Goal: Task Accomplishment & Management: Manage account settings

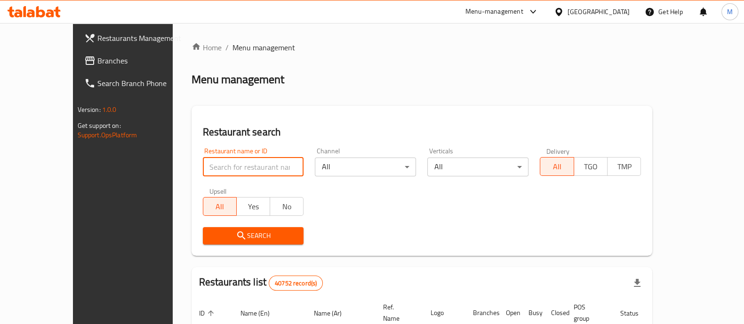
click at [236, 166] on input "search" at bounding box center [253, 167] width 101 height 19
click at [398, 189] on div "Restaurant name or ID Restaurant name or ID Channel All ​ Verticals All ​ Deliv…" at bounding box center [422, 196] width 450 height 108
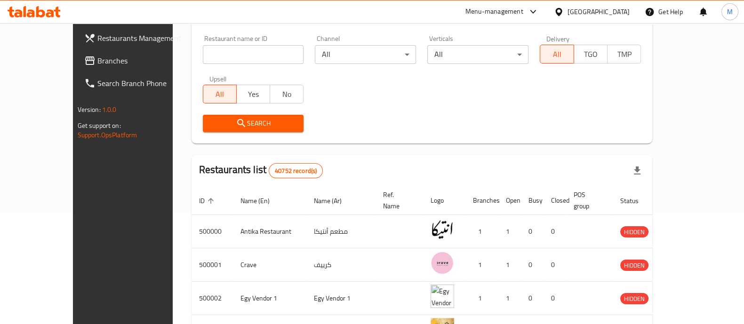
scroll to position [112, 0]
click at [214, 50] on input "search" at bounding box center [253, 54] width 101 height 19
paste input "686437"
type input "686437"
click button "Search" at bounding box center [253, 123] width 101 height 17
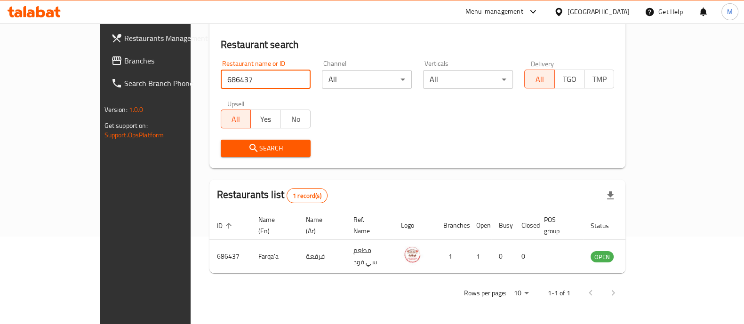
scroll to position [77, 0]
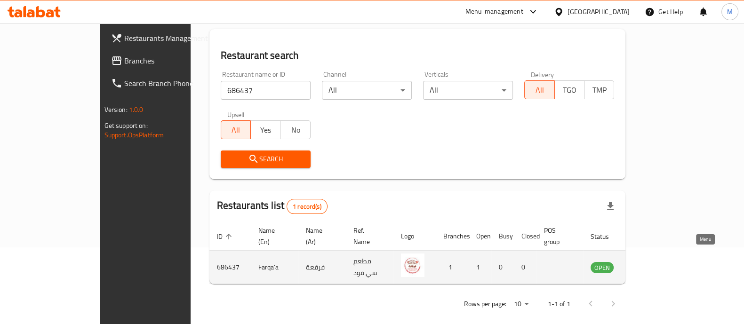
click at [651, 264] on icon "enhanced table" at bounding box center [645, 268] width 10 height 8
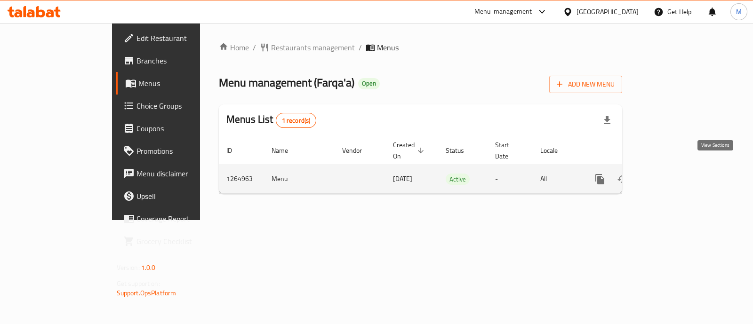
click at [673, 174] on icon "enhanced table" at bounding box center [667, 179] width 11 height 11
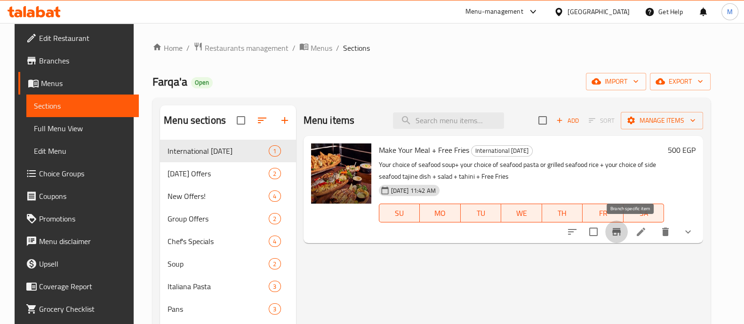
click at [620, 231] on icon "Branch-specific-item" at bounding box center [616, 232] width 8 height 8
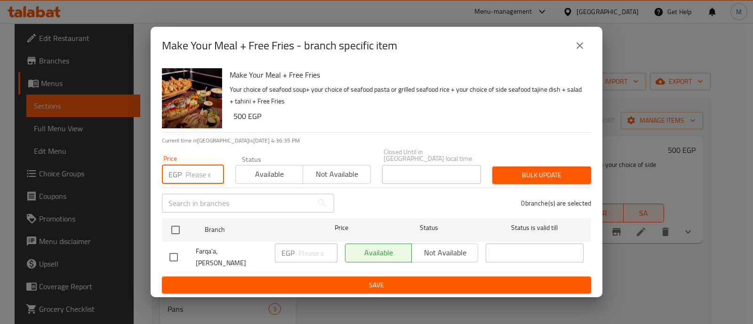
click at [198, 175] on input "number" at bounding box center [204, 174] width 39 height 19
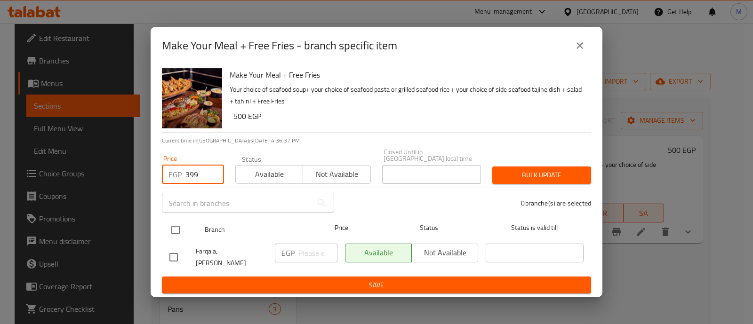
type input "399"
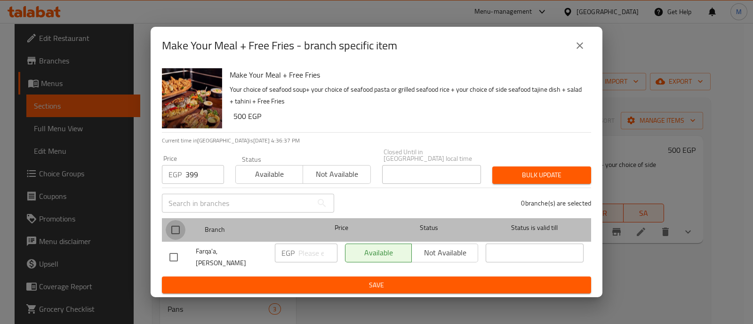
click at [176, 224] on input "checkbox" at bounding box center [176, 230] width 20 height 20
checkbox input "true"
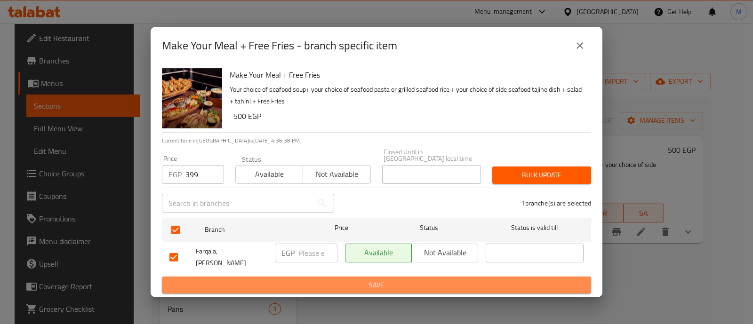
click at [524, 281] on span "Save" at bounding box center [376, 285] width 414 height 12
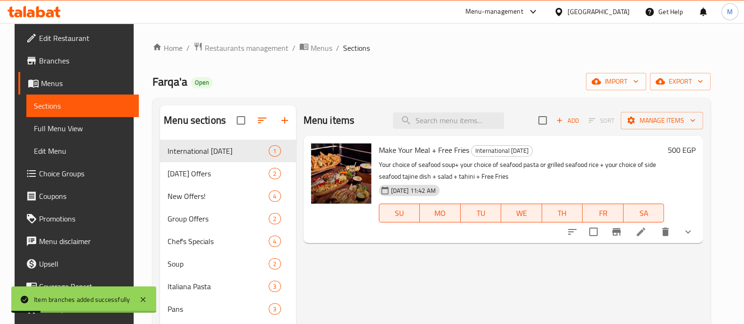
click at [689, 154] on h6 "500 EGP" at bounding box center [682, 149] width 28 height 13
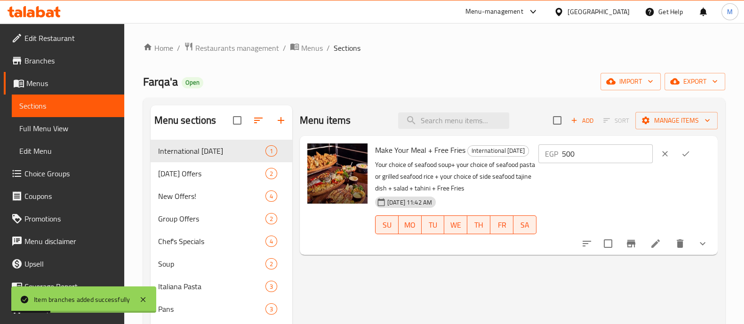
drag, startPoint x: 614, startPoint y: 159, endPoint x: 404, endPoint y: 183, distance: 211.2
click at [404, 183] on div "Make Your Meal + Free Fries International [DATE] Your choice of seafood soup+ y…" at bounding box center [542, 195] width 342 height 111
type input "399"
click at [690, 150] on icon "ok" at bounding box center [685, 153] width 9 height 9
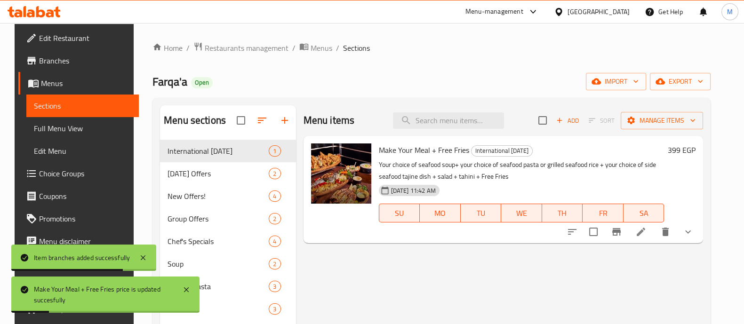
click at [519, 251] on div "Menu items Add Sort Manage items Make Your Meal + Free Fries International [DAT…" at bounding box center [499, 267] width 407 height 324
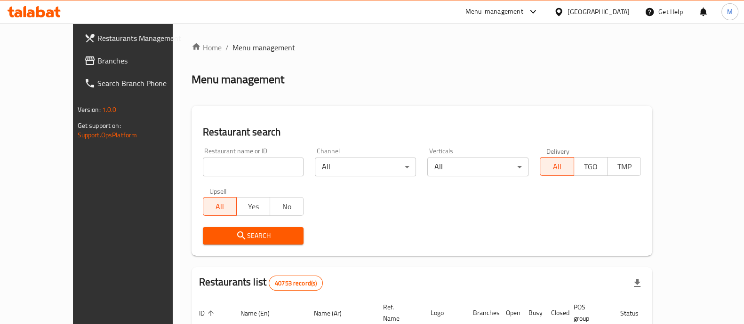
click at [203, 162] on input "search" at bounding box center [253, 167] width 101 height 19
click button "Search" at bounding box center [253, 235] width 101 height 17
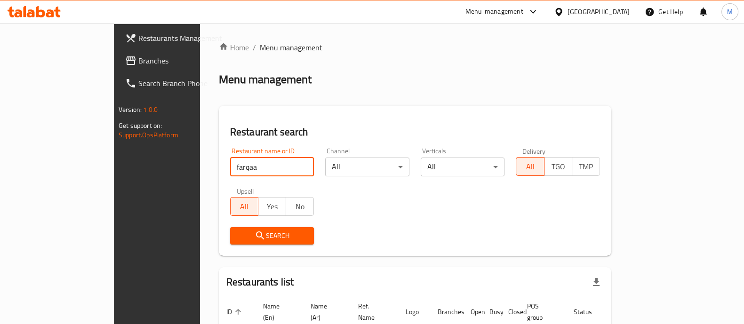
scroll to position [60, 0]
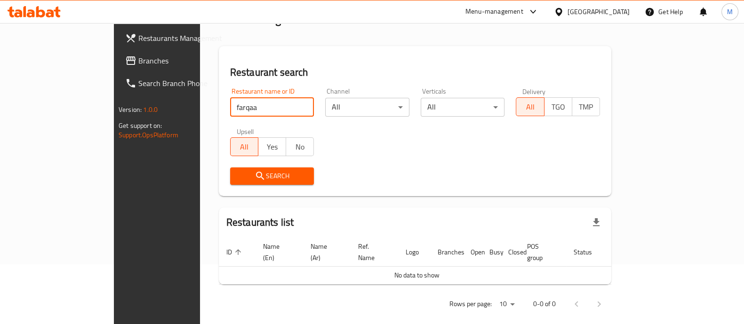
click at [230, 107] on input "farqaa" at bounding box center [272, 107] width 84 height 19
type input "farqqaa"
click button "Search" at bounding box center [272, 175] width 84 height 17
